Goal: Transaction & Acquisition: Purchase product/service

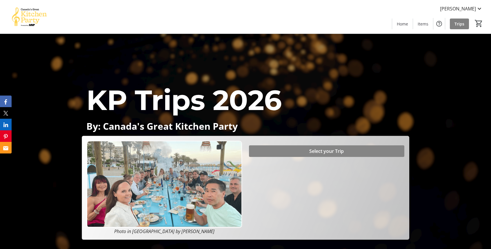
click at [344, 151] on span at bounding box center [326, 151] width 155 height 14
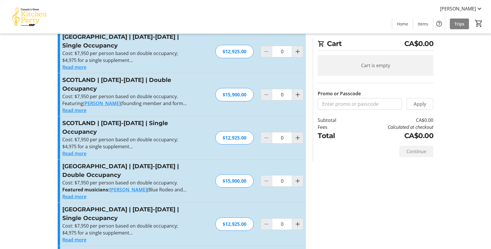
scroll to position [247, 0]
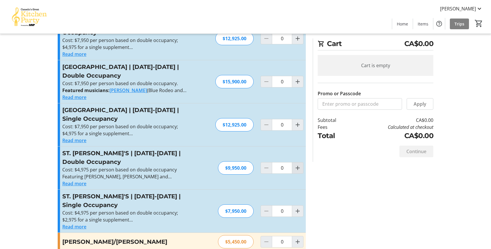
click at [297, 165] on mat-icon "Increment by one" at bounding box center [297, 168] width 7 height 7
type input "1"
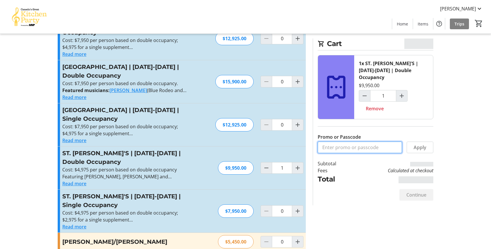
click at [353, 142] on input "Promo or Passcode" at bounding box center [360, 148] width 84 height 12
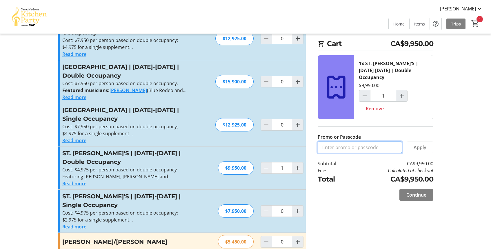
type input "BALANCE2026"
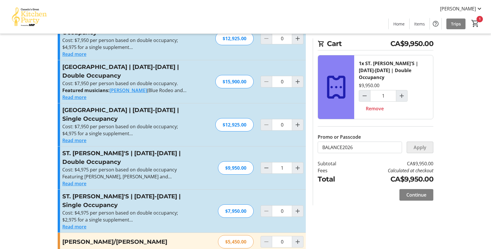
click at [417, 144] on span "Apply" at bounding box center [420, 147] width 13 height 7
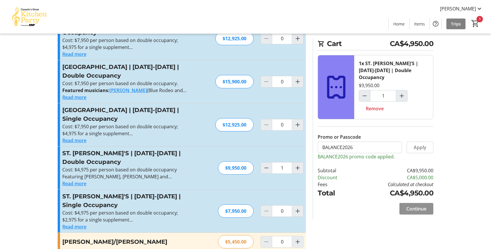
click at [402, 204] on span at bounding box center [417, 209] width 34 height 14
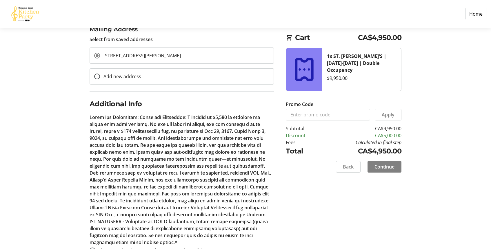
scroll to position [215, 0]
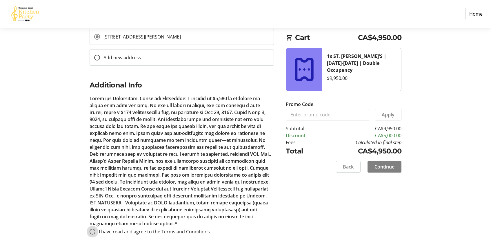
click at [93, 230] on input "I have read and agree to the Terms and Conditions." at bounding box center [93, 232] width 6 height 6
radio input "true"
click at [395, 167] on span at bounding box center [385, 167] width 34 height 14
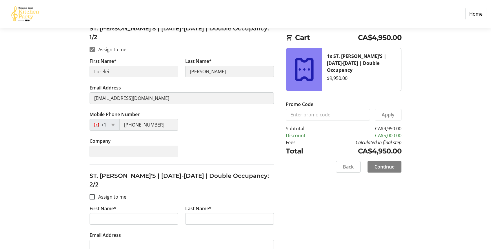
scroll to position [157, 0]
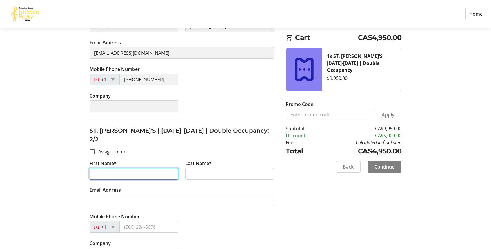
click at [132, 168] on input "First Name*" at bounding box center [134, 174] width 89 height 12
type input "[PERSON_NAME]"
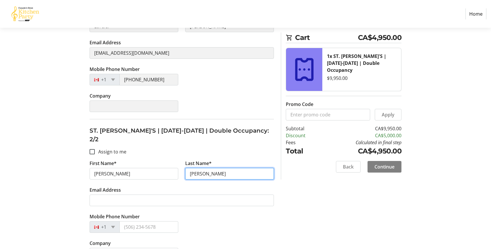
type input "[PERSON_NAME]"
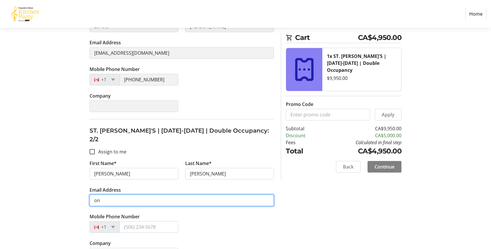
type input "[EMAIL_ADDRESS][DOMAIN_NAME]"
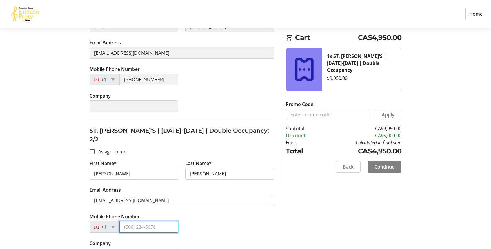
type input "[PHONE_NUMBER]"
click at [387, 166] on span "Continue" at bounding box center [385, 167] width 20 height 7
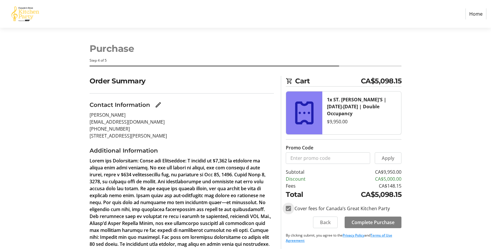
click at [288, 209] on input "Cover fees for Canada’s Great Kitchen Party" at bounding box center [288, 208] width 5 height 5
checkbox input "false"
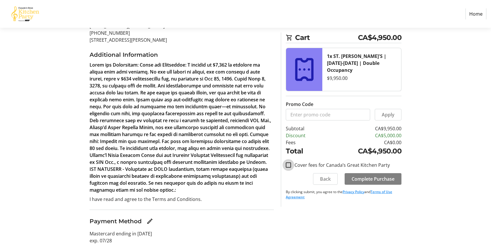
scroll to position [98, 0]
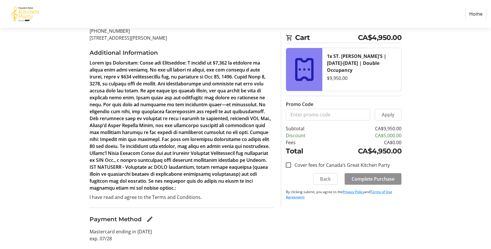
click at [366, 179] on span "Complete Purchase" at bounding box center [373, 179] width 43 height 7
